Goal: Find specific page/section: Find specific page/section

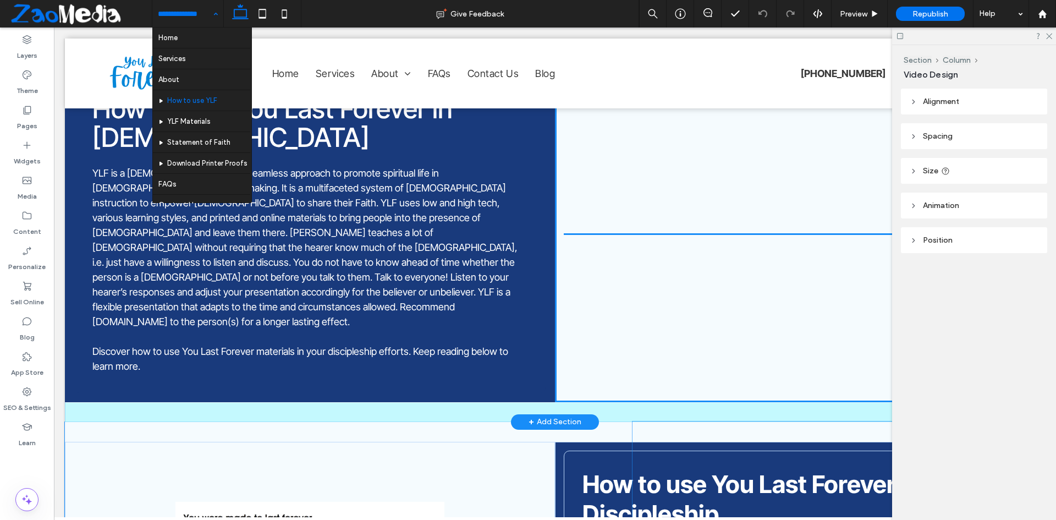
scroll to position [250, 0]
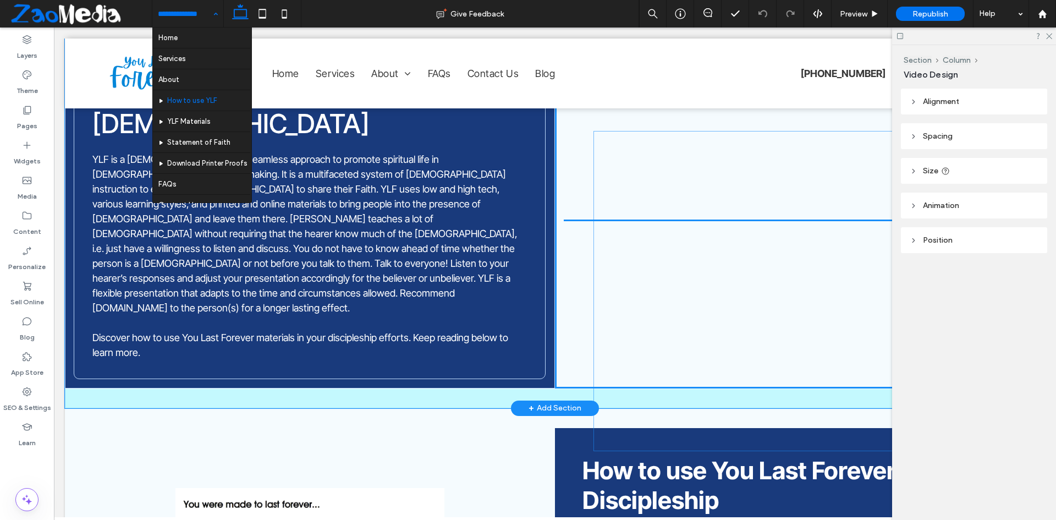
drag, startPoint x: 614, startPoint y: 223, endPoint x: 648, endPoint y: 155, distance: 76.7
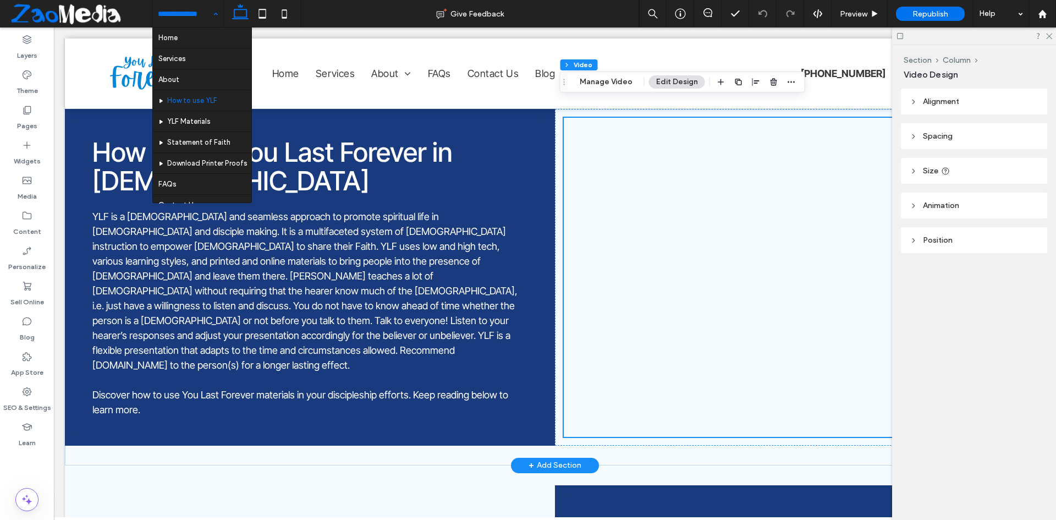
scroll to position [140, 0]
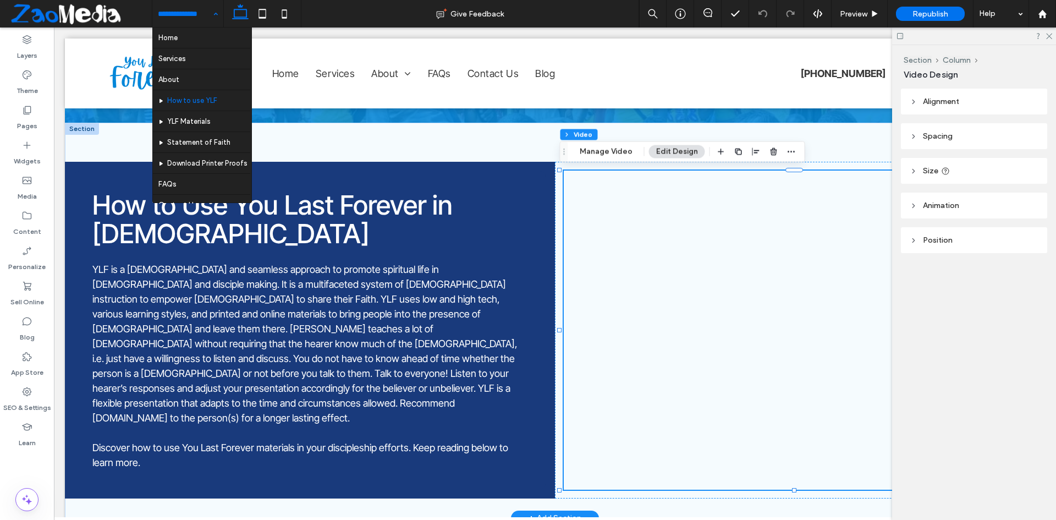
click at [630, 476] on div at bounding box center [800, 329] width 472 height 319
click at [628, 482] on div at bounding box center [800, 329] width 472 height 319
click at [406, 210] on span "How to Use You Last Forever in [DEMOGRAPHIC_DATA]" at bounding box center [272, 220] width 360 height 62
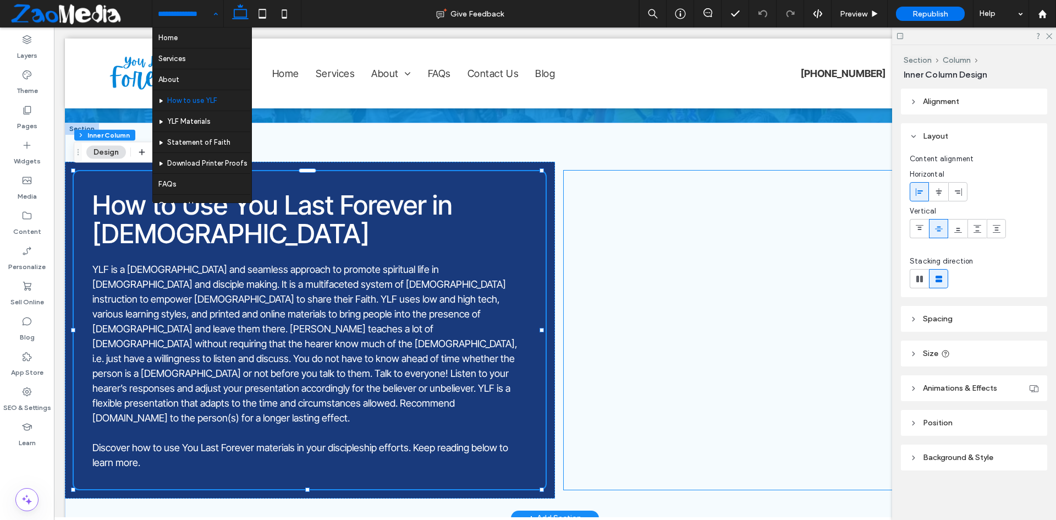
click at [648, 285] on div at bounding box center [800, 329] width 472 height 319
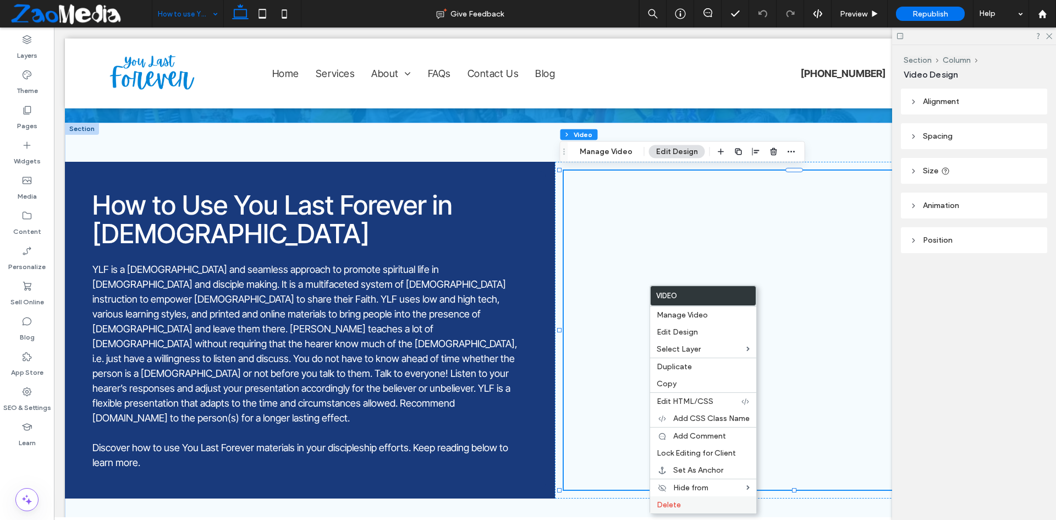
click at [669, 501] on span "Delete" at bounding box center [669, 504] width 24 height 9
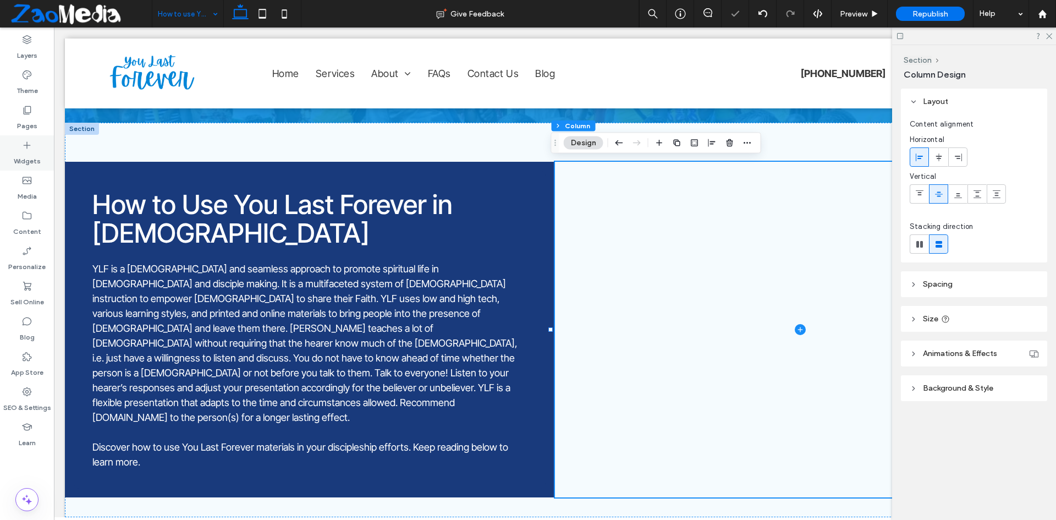
click at [36, 156] on label "Widgets" at bounding box center [27, 158] width 27 height 15
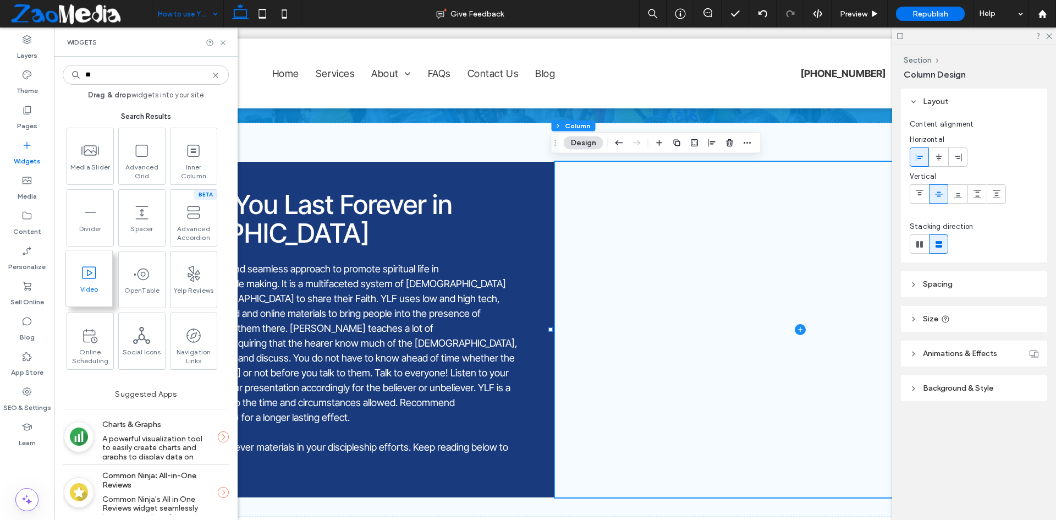
type input "**"
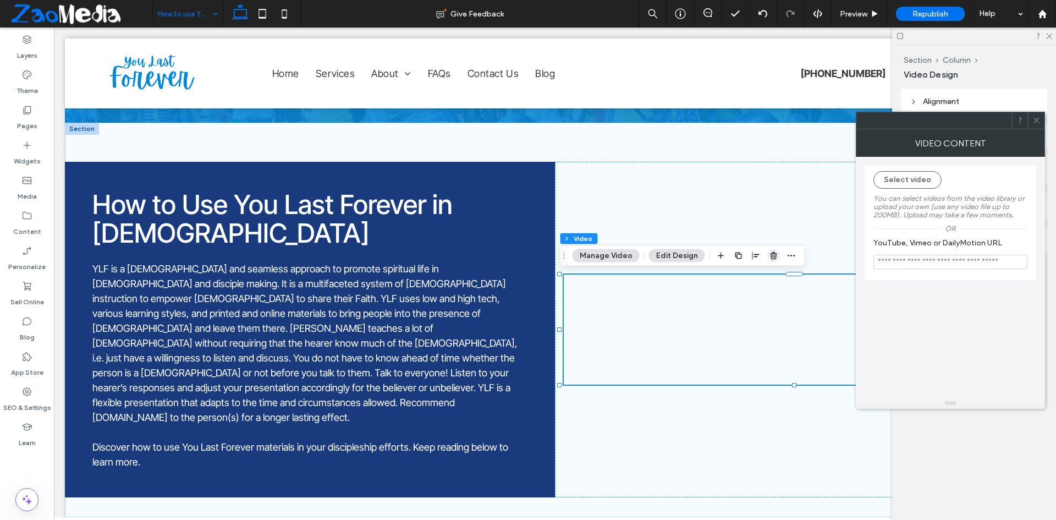
click at [771, 255] on icon "button" at bounding box center [773, 255] width 9 height 9
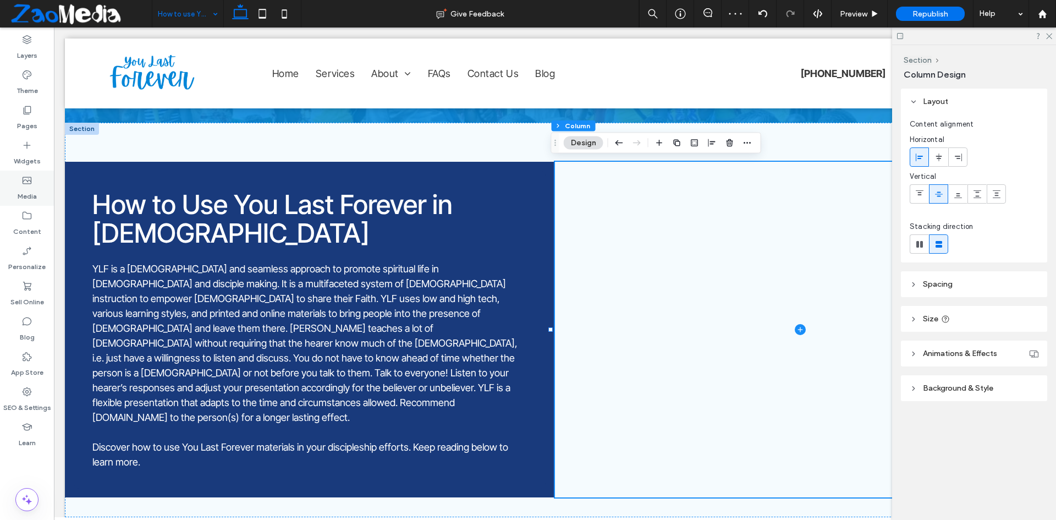
drag, startPoint x: 15, startPoint y: 158, endPoint x: 30, endPoint y: 195, distance: 40.0
click at [15, 158] on label "Widgets" at bounding box center [27, 158] width 27 height 15
click at [21, 145] on div "Widgets" at bounding box center [27, 152] width 54 height 35
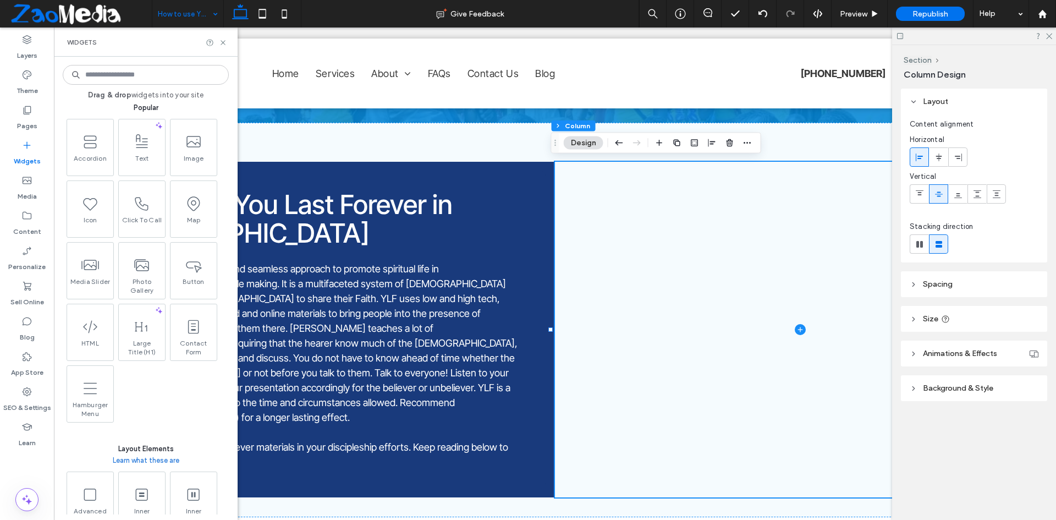
scroll to position [0, 0]
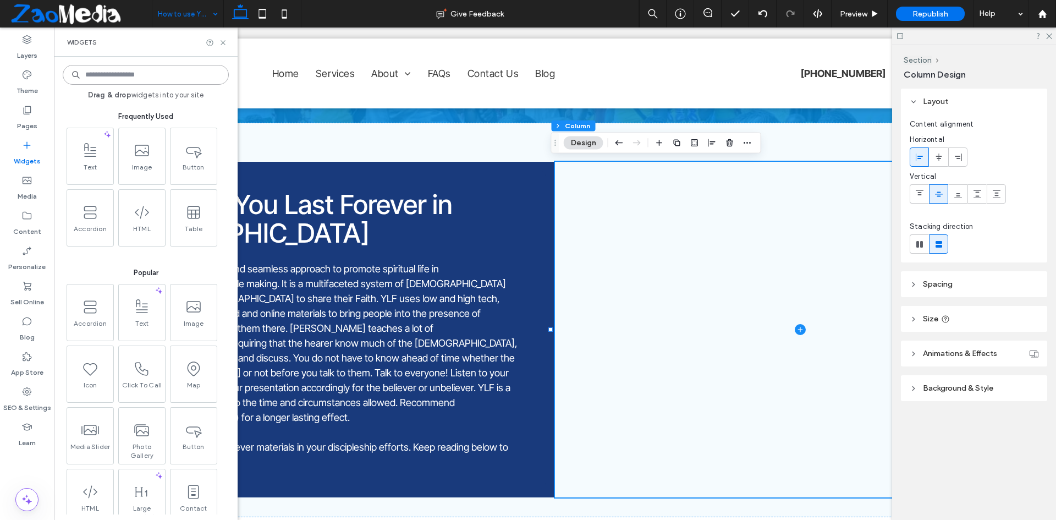
click at [111, 79] on input at bounding box center [146, 75] width 166 height 20
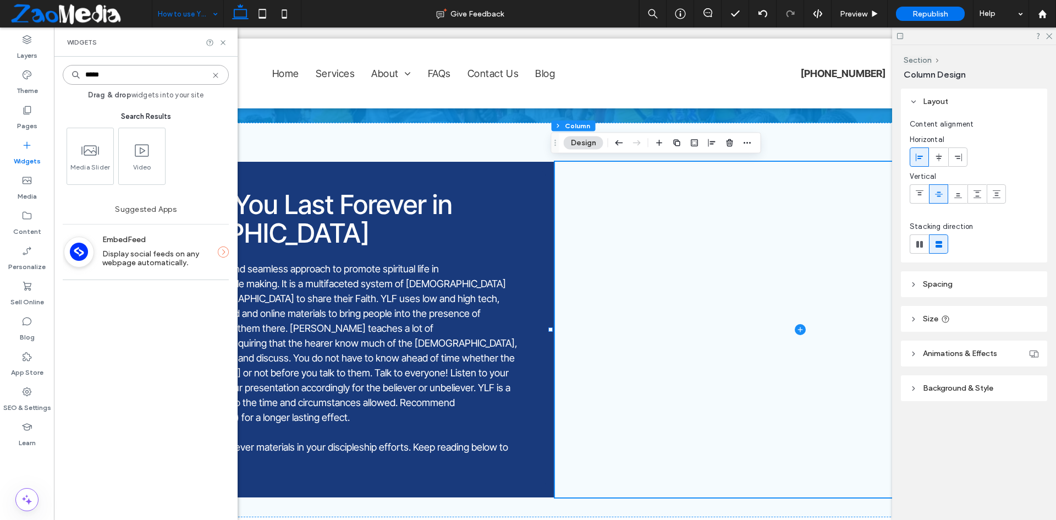
click at [111, 79] on input "*****" at bounding box center [146, 75] width 166 height 20
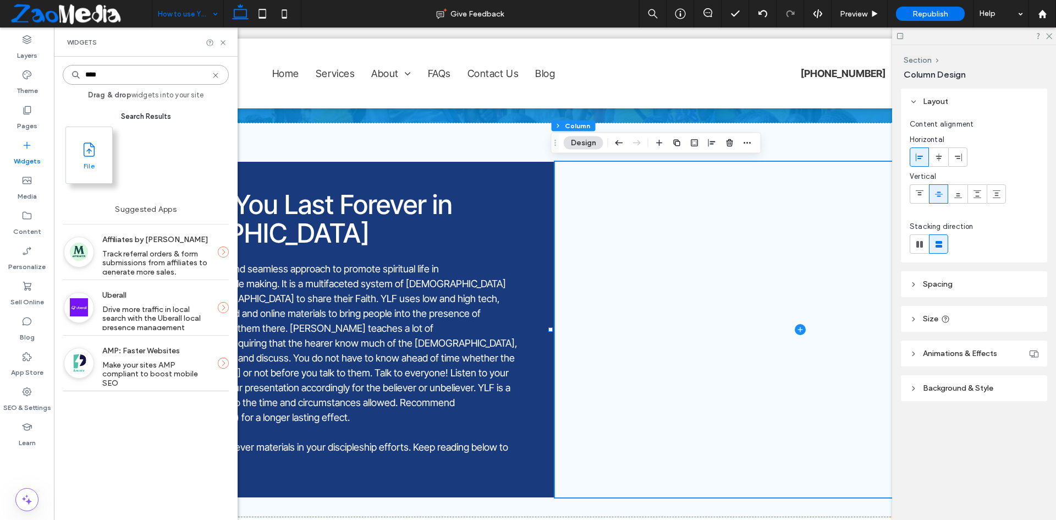
type input "****"
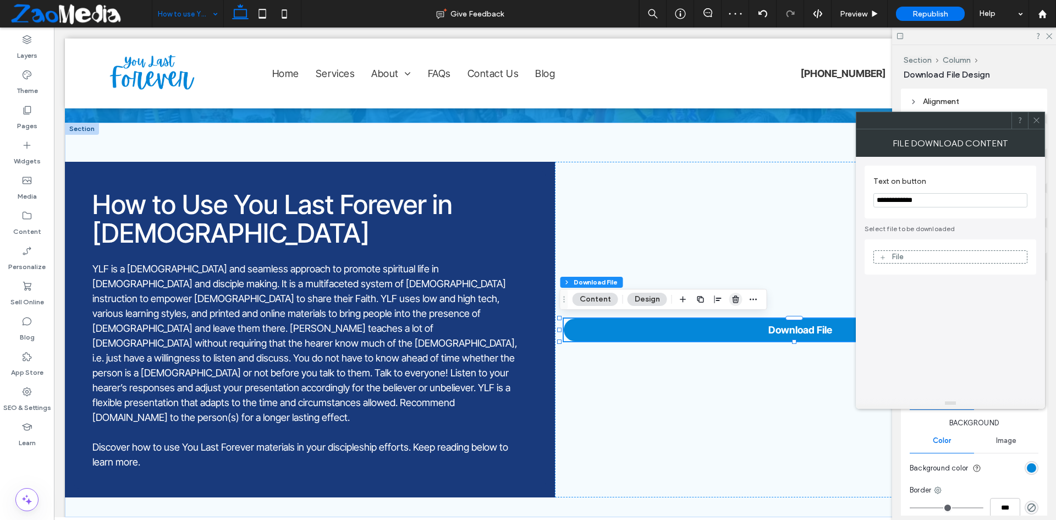
click at [733, 296] on icon "button" at bounding box center [735, 299] width 9 height 9
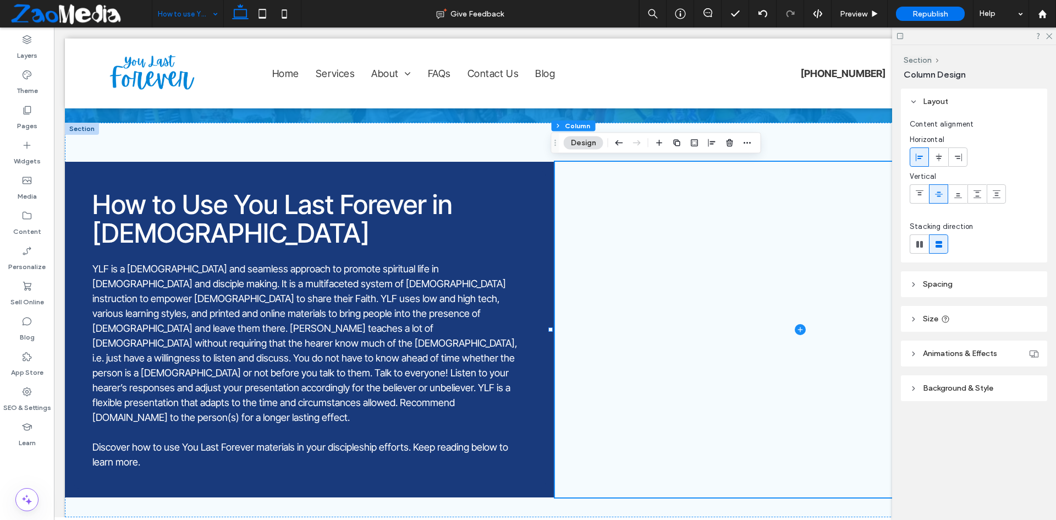
click at [52, 20] on span at bounding box center [80, 14] width 144 height 22
